Goal: Task Accomplishment & Management: Complete application form

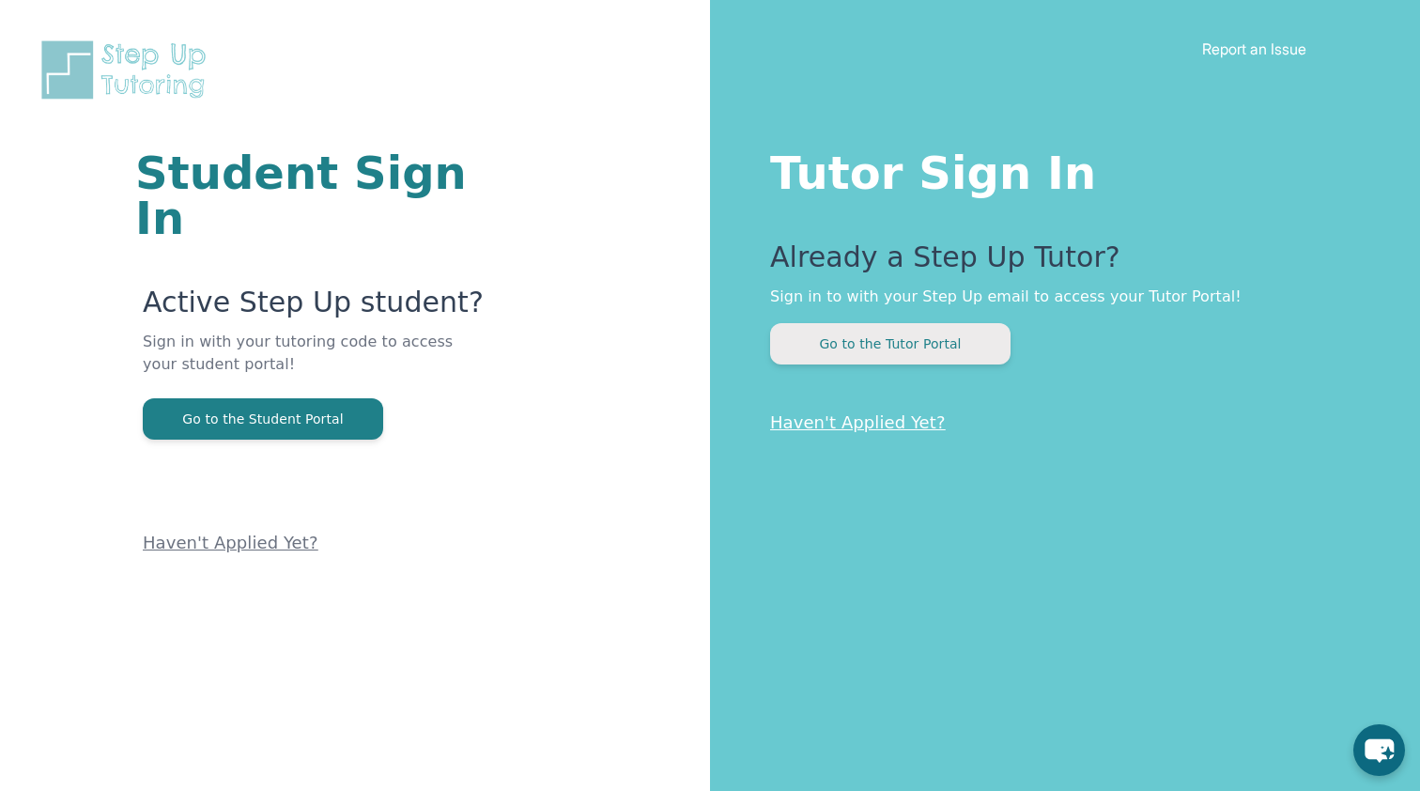
click at [816, 356] on button "Go to the Tutor Portal" at bounding box center [890, 343] width 240 height 41
click at [825, 372] on div "Tutor Sign In Already a Step Up Tutor? Sign in to with your Step Up email to ac…" at bounding box center [1065, 395] width 710 height 791
click at [826, 359] on button "Go to the Tutor Portal" at bounding box center [890, 343] width 240 height 41
click at [811, 352] on button "Go to the Tutor Portal" at bounding box center [890, 343] width 240 height 41
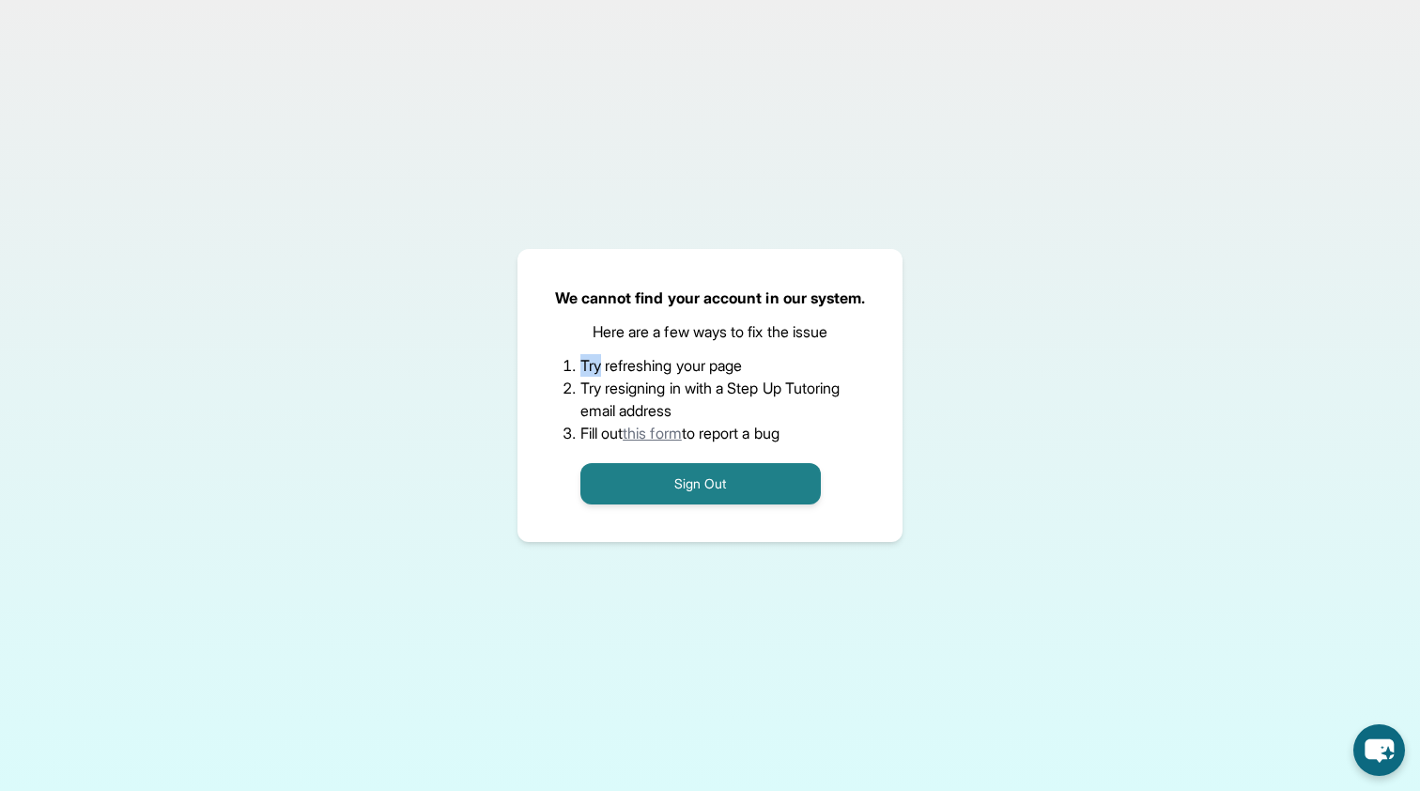
click at [811, 352] on div "We cannot find your account in our system. Here are a few ways to fix the issue…" at bounding box center [710, 395] width 386 height 293
click at [711, 493] on button "Sign Out" at bounding box center [700, 483] width 240 height 41
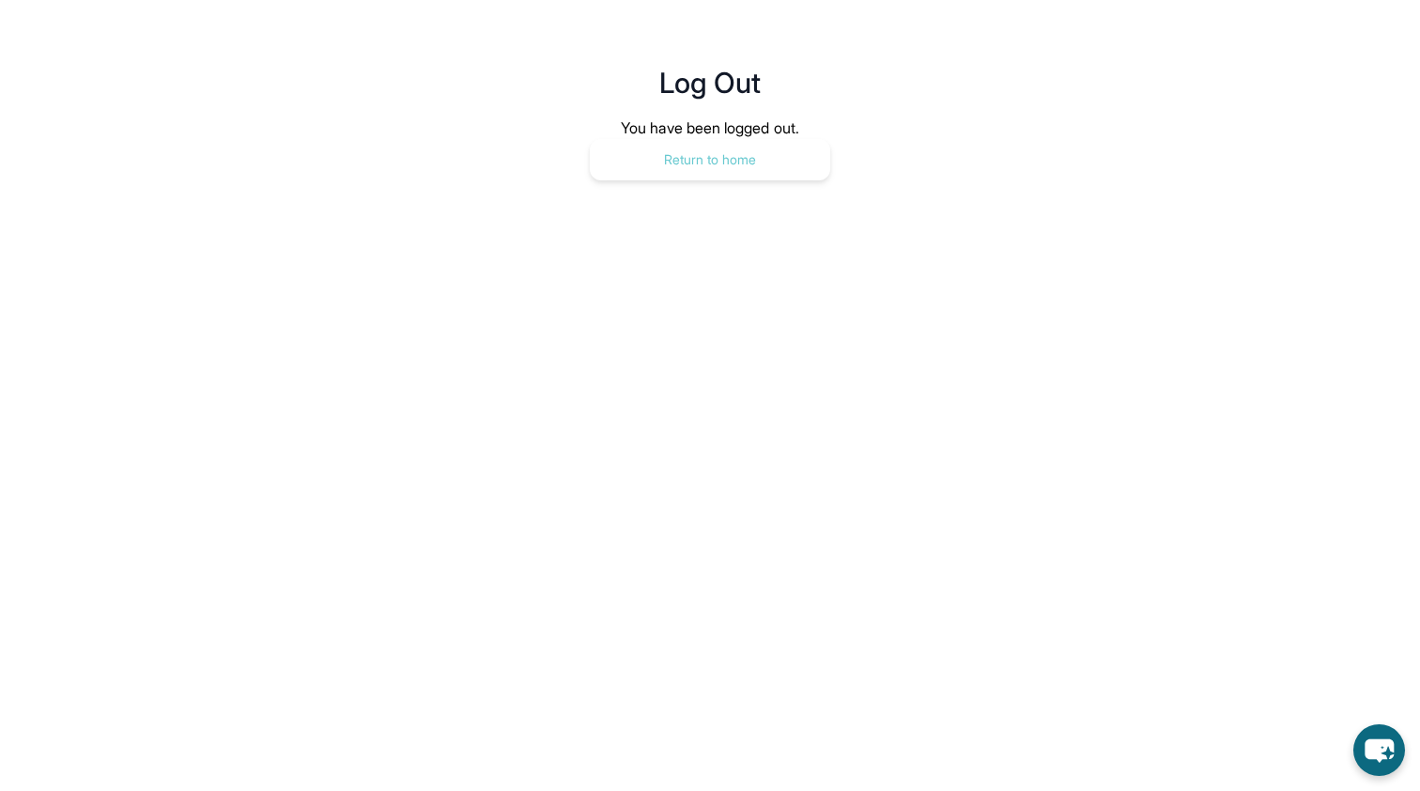
click at [684, 139] on button "Return to home" at bounding box center [710, 159] width 240 height 41
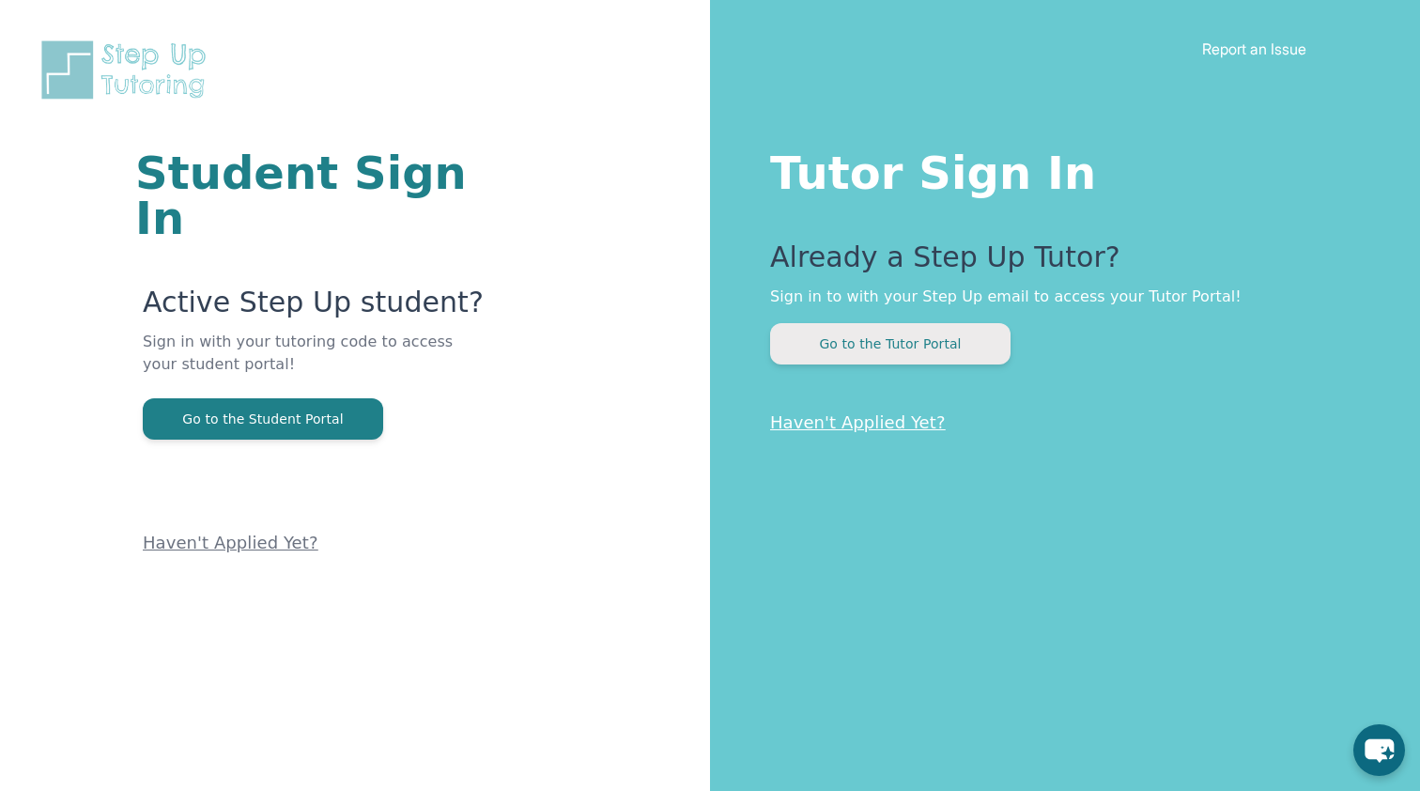
click at [869, 333] on button "Go to the Tutor Portal" at bounding box center [890, 343] width 240 height 41
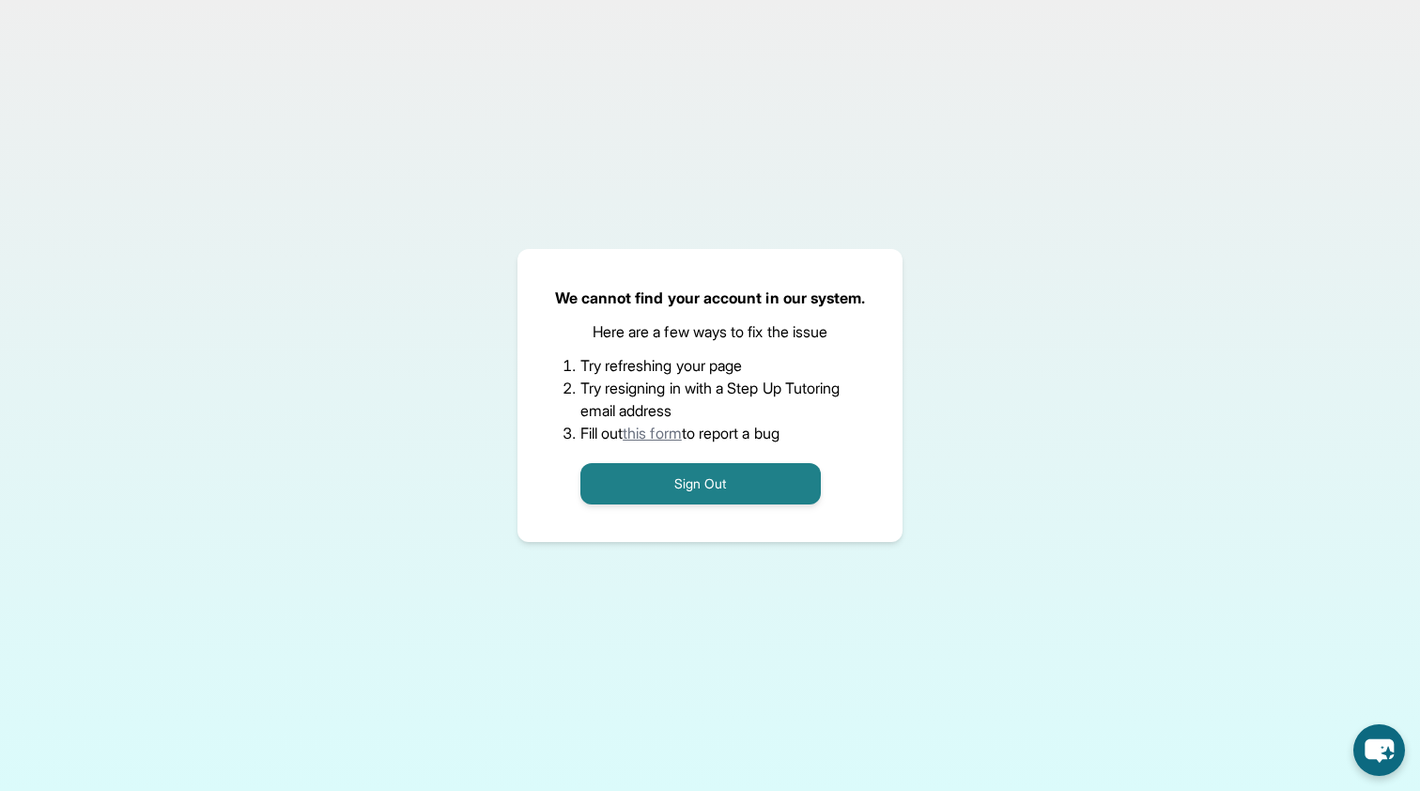
click at [655, 424] on link "this form" at bounding box center [651, 432] width 59 height 19
